Goal: Contribute content

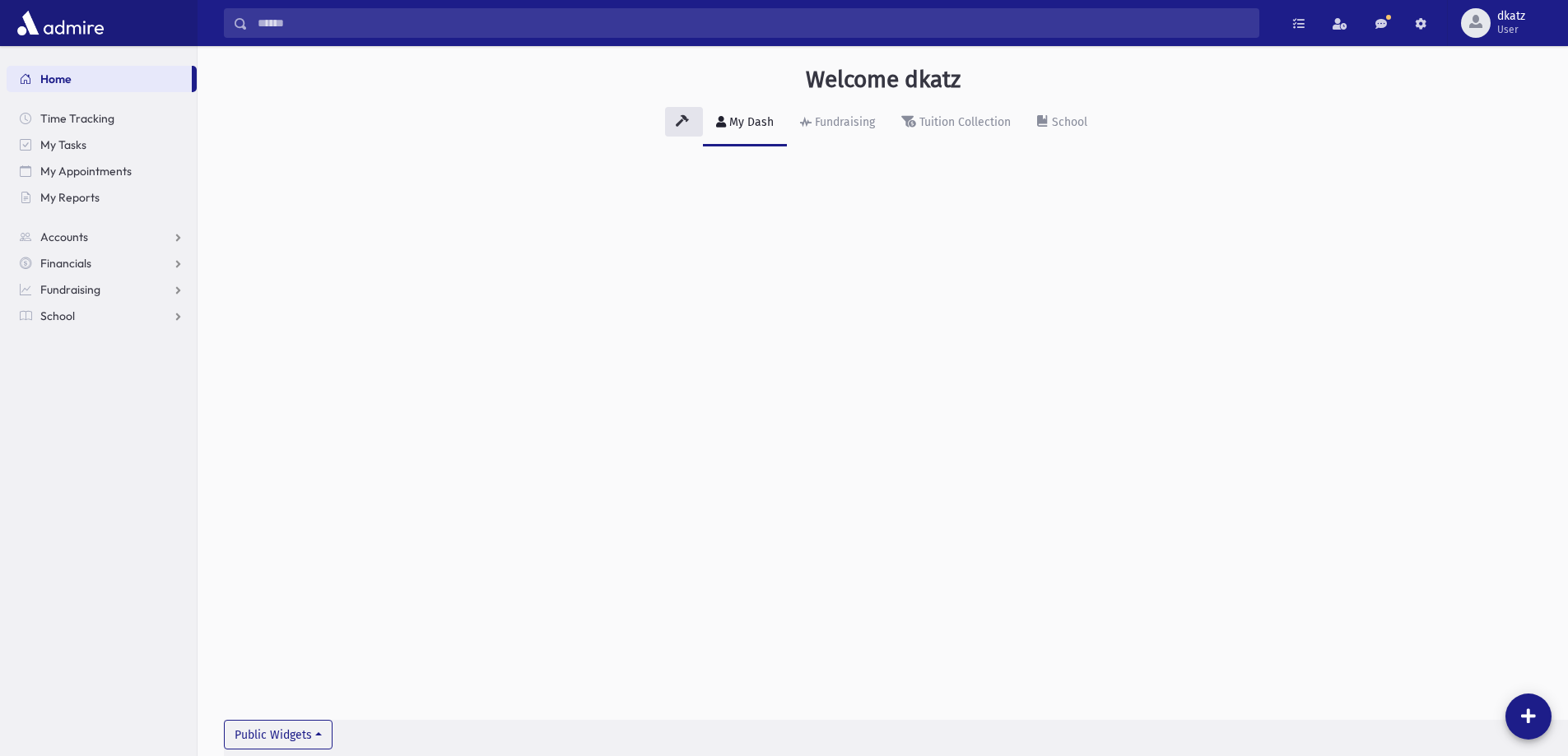
drag, startPoint x: 265, startPoint y: 18, endPoint x: 286, endPoint y: 5, distance: 24.7
click at [278, 11] on input "Search" at bounding box center [753, 23] width 1011 height 30
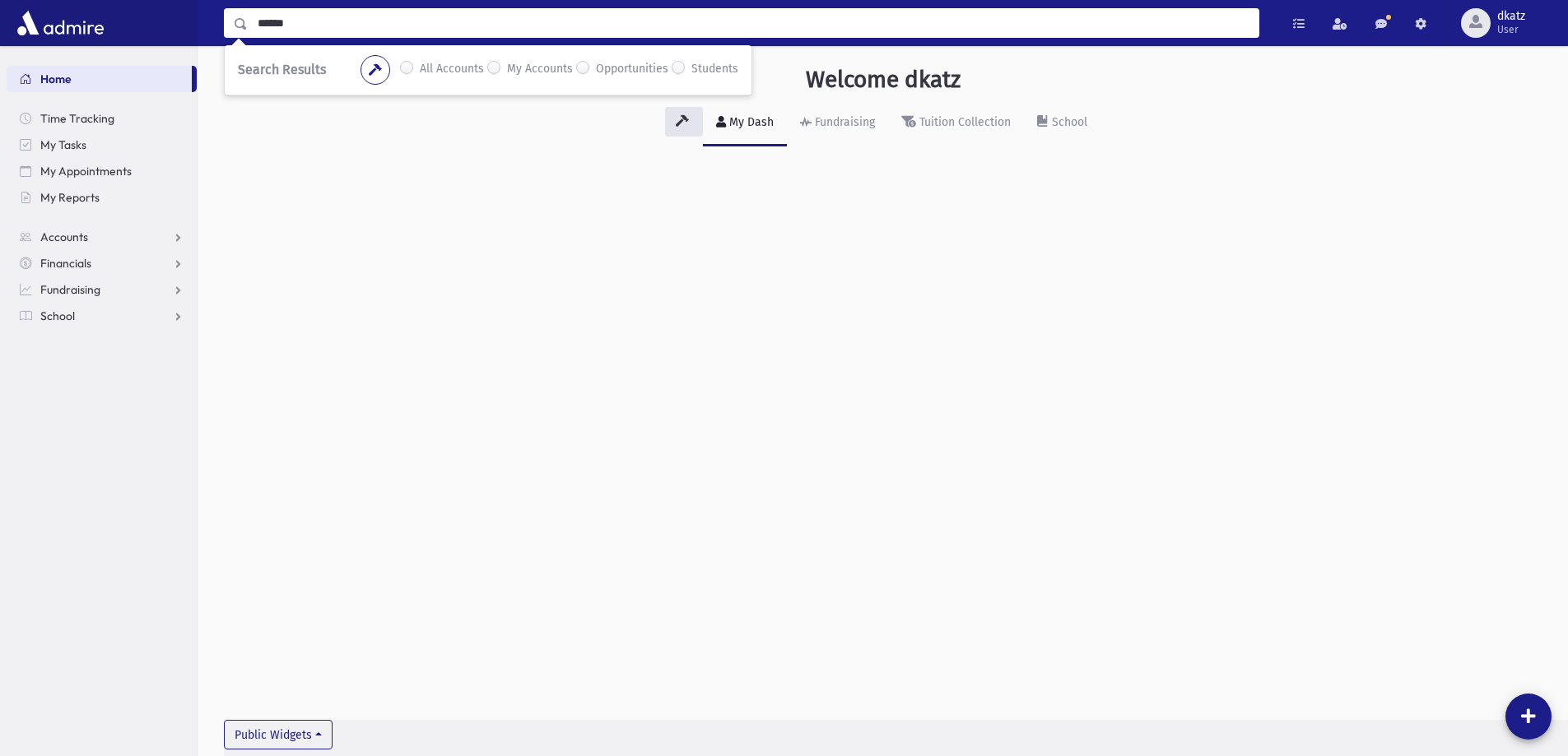
type input "******"
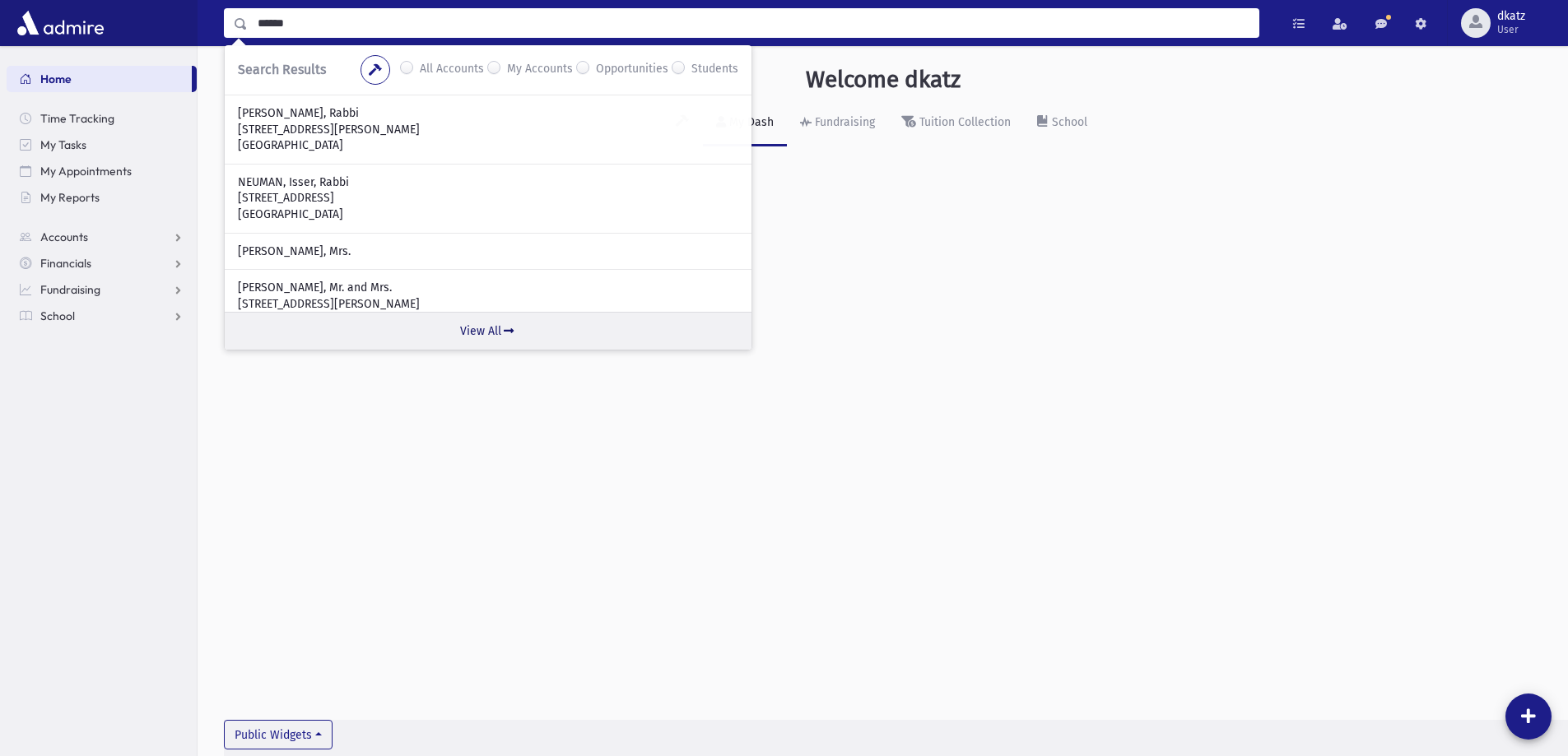
click at [483, 333] on link "View All" at bounding box center [488, 330] width 527 height 38
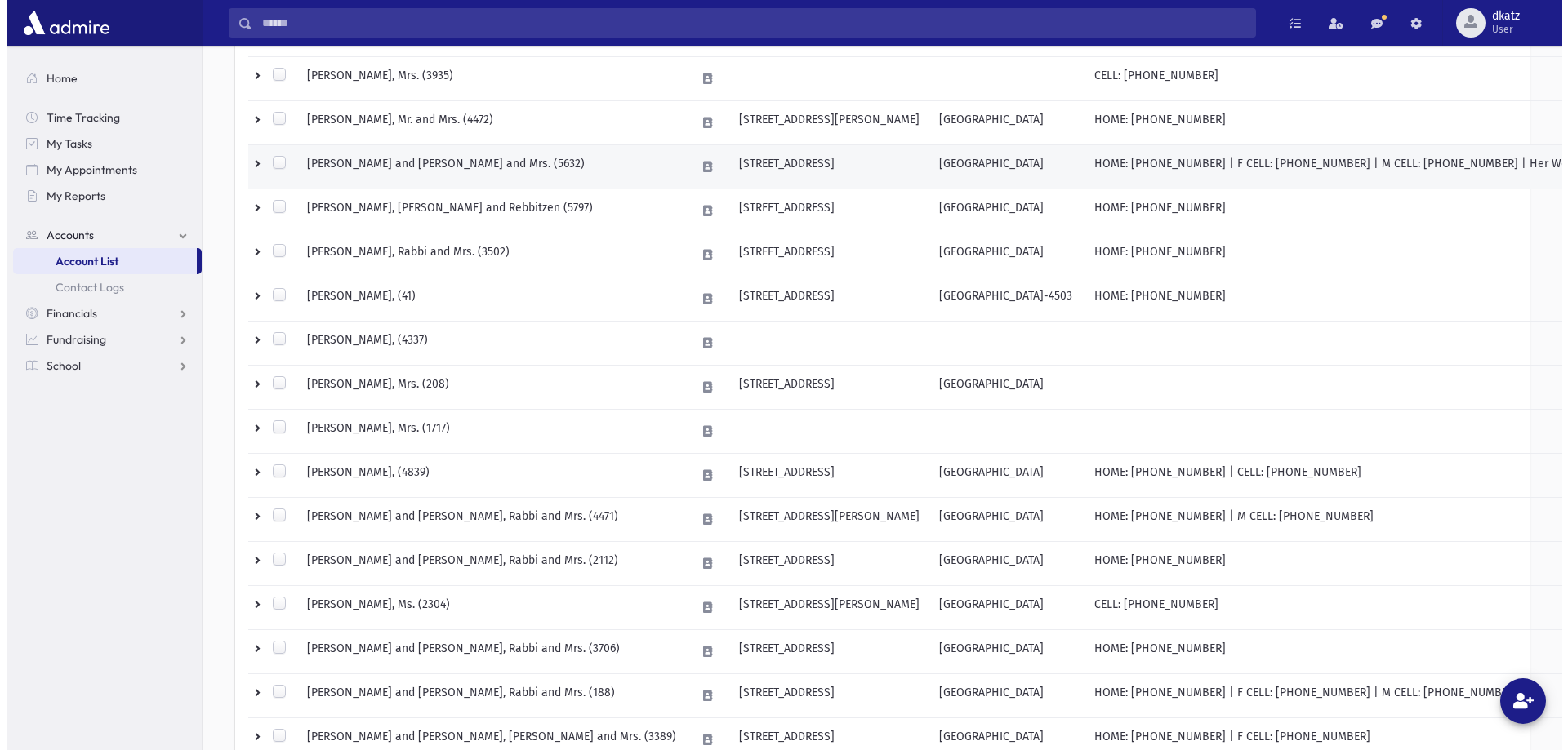
scroll to position [490, 0]
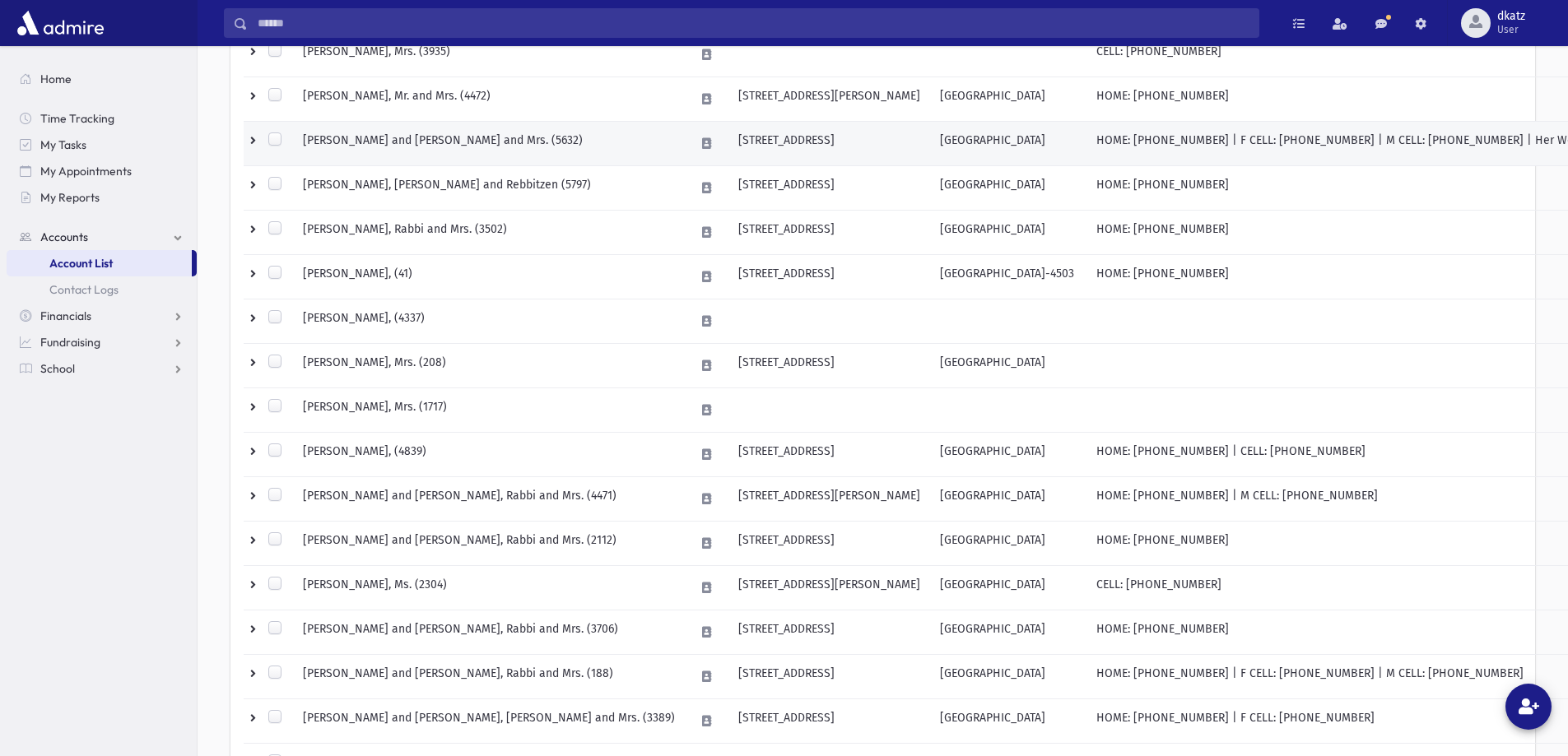
click at [552, 132] on td "[PERSON_NAME] and [PERSON_NAME] and Mrs. (5632)" at bounding box center [488, 144] width 391 height 44
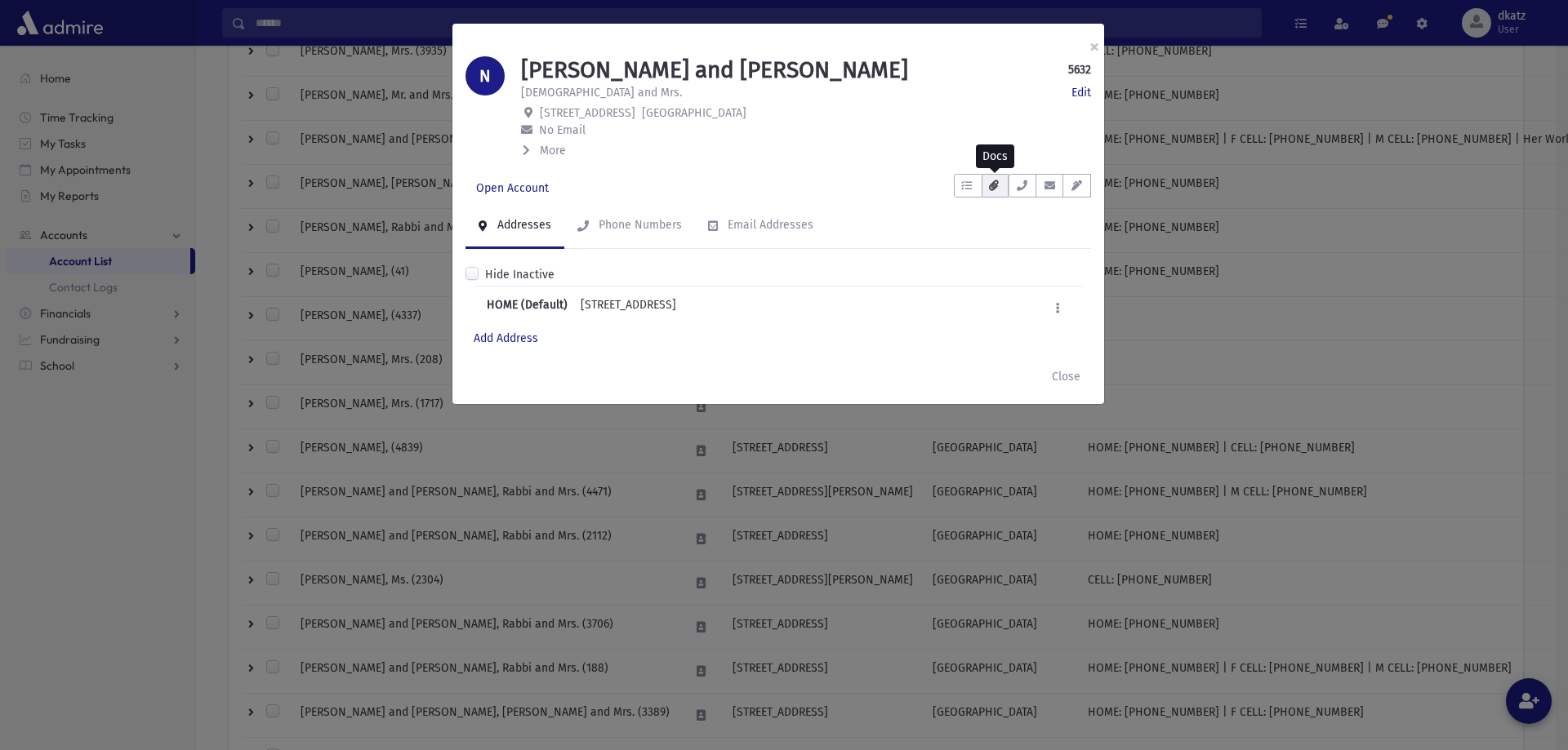
click at [1000, 188] on button "button" at bounding box center [994, 185] width 27 height 24
drag, startPoint x: 934, startPoint y: 285, endPoint x: 795, endPoint y: 263, distance: 140.7
click at [934, 285] on icon at bounding box center [936, 288] width 15 height 11
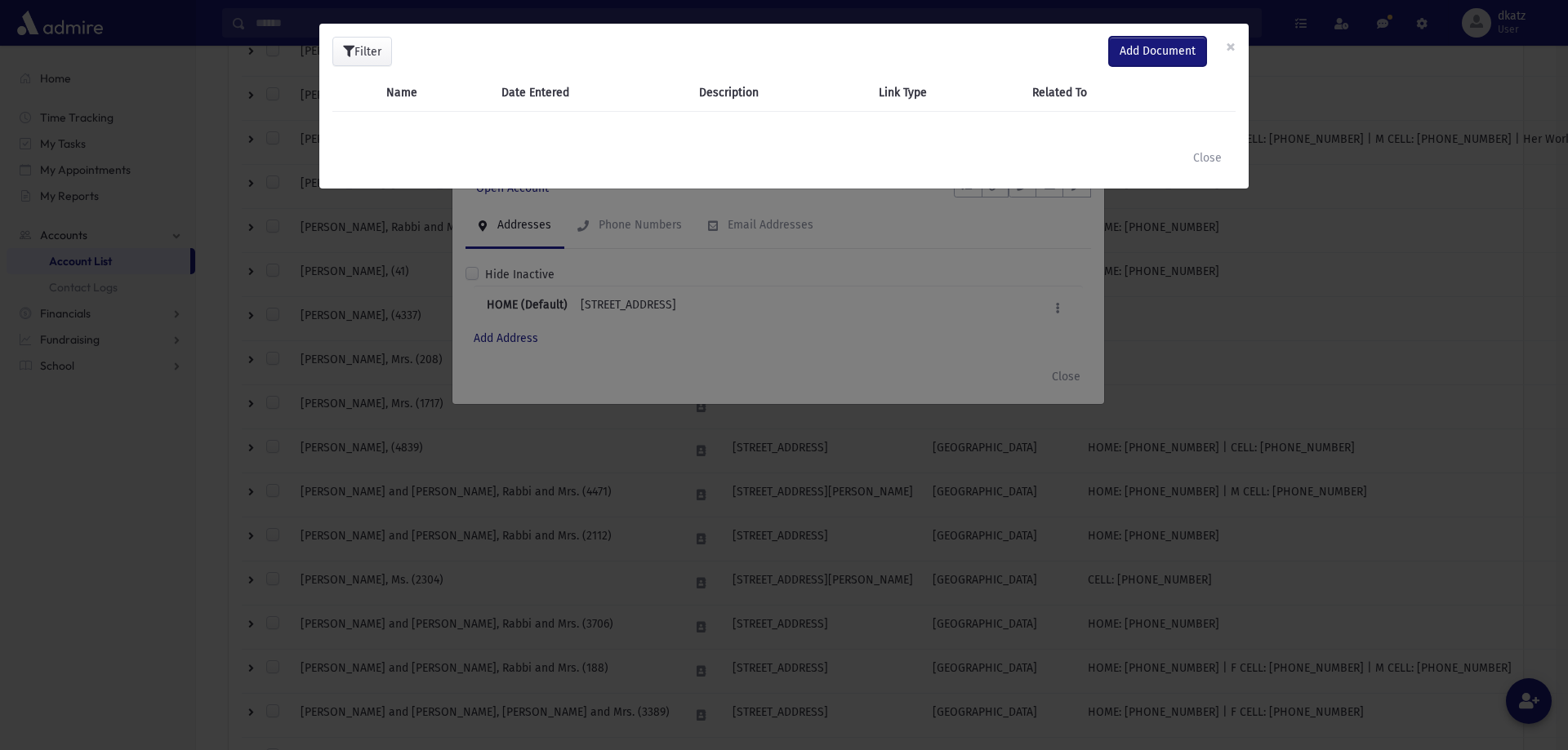
drag, startPoint x: 1151, startPoint y: 52, endPoint x: 1141, endPoint y: 58, distance: 11.7
click at [1151, 52] on span "Add Document" at bounding box center [1157, 51] width 76 height 14
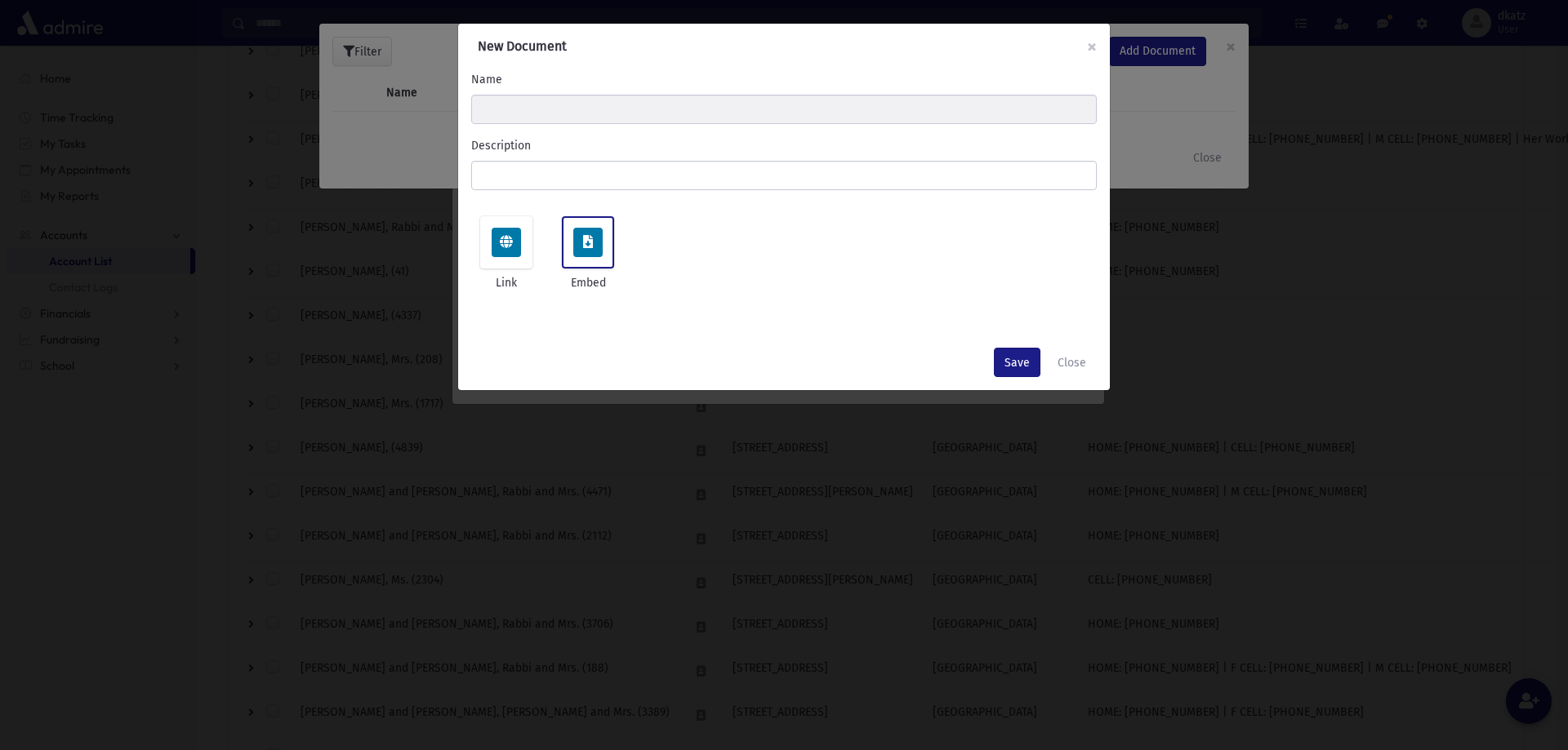
drag, startPoint x: 572, startPoint y: 256, endPoint x: 592, endPoint y: 254, distance: 20.1
click at [572, 255] on span at bounding box center [588, 242] width 43 height 30
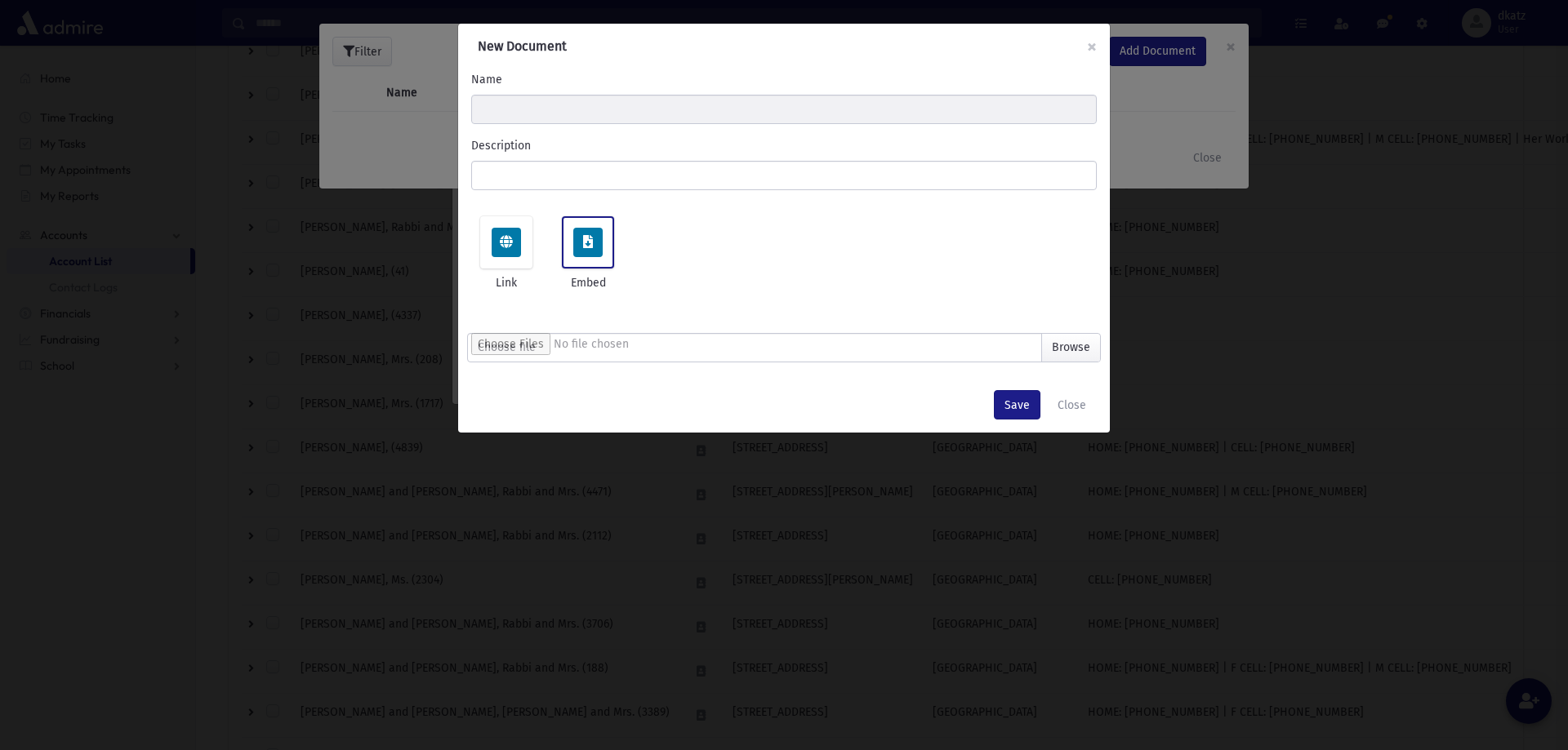
type input "**********"
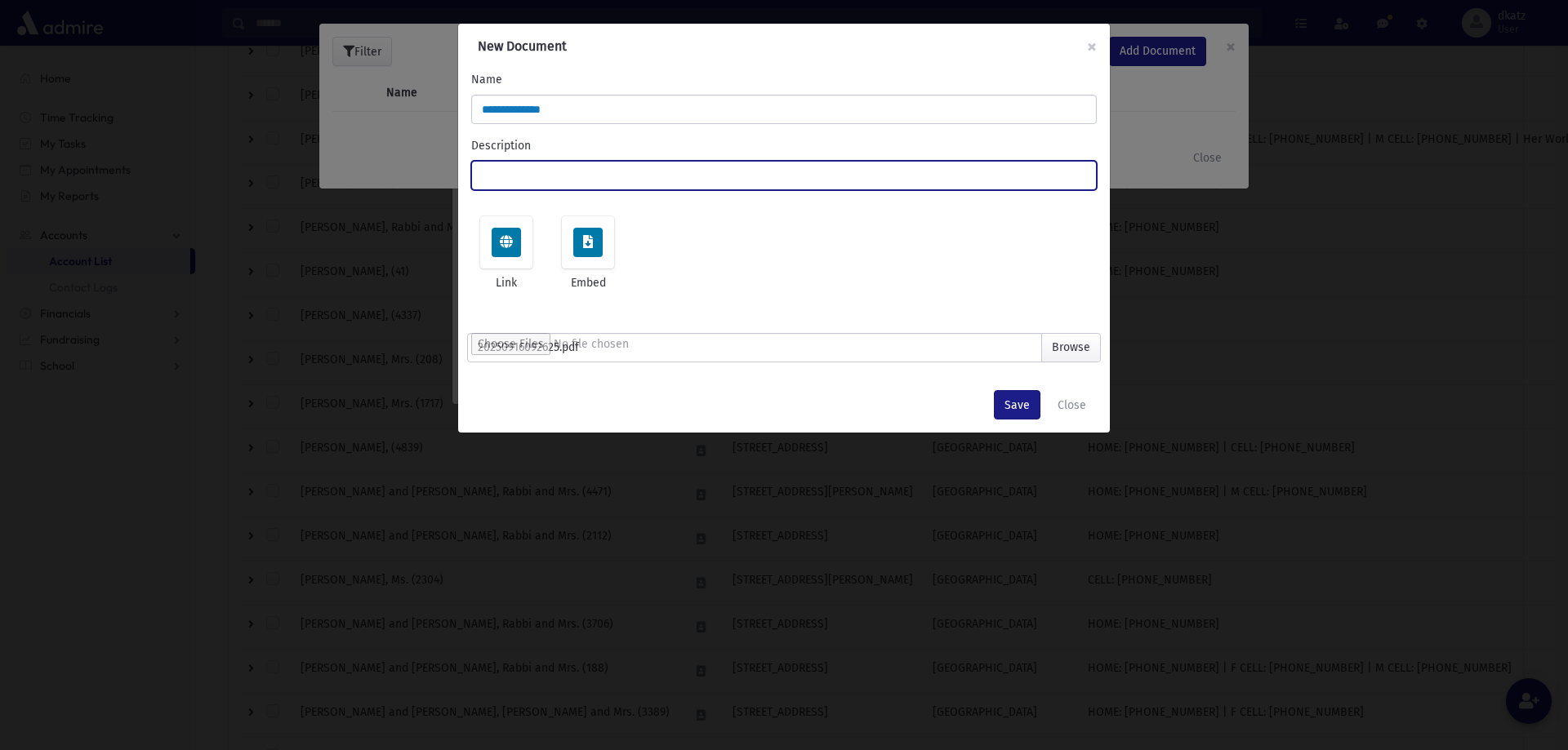
click at [548, 176] on input "Description" at bounding box center [784, 176] width 625 height 30
type input "***"
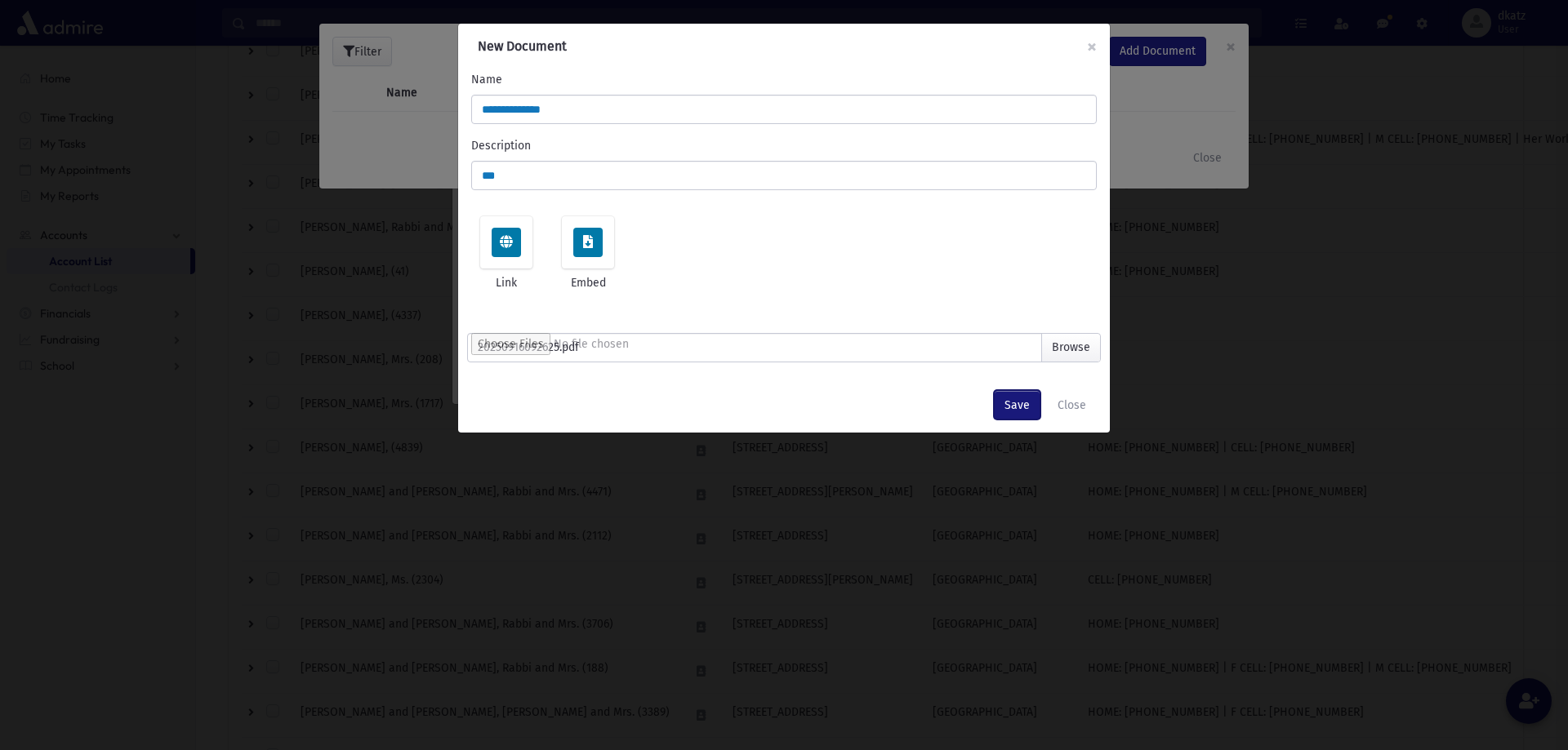
click at [1028, 408] on button "Save" at bounding box center [1016, 405] width 46 height 30
